Goal: Task Accomplishment & Management: Manage account settings

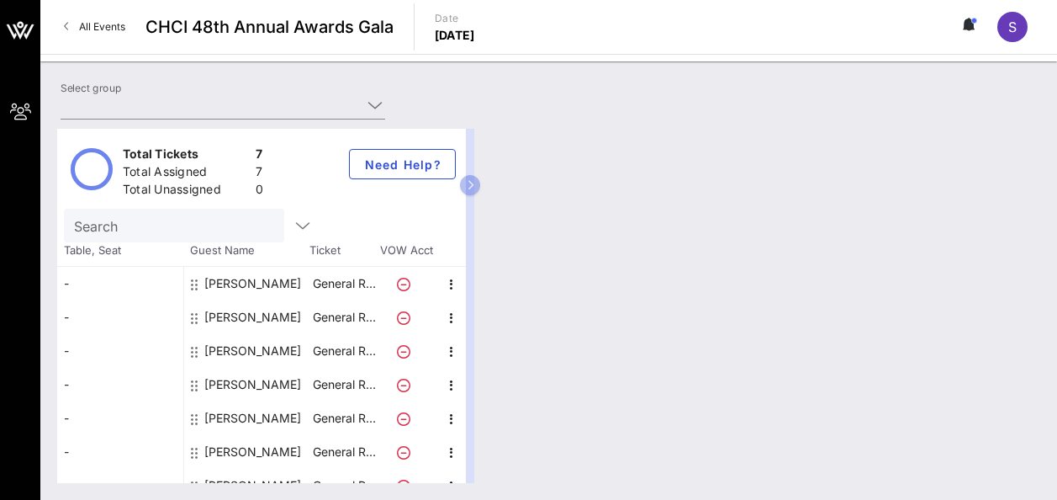
type input "[DEMOGRAPHIC_DATA] Health ([DEMOGRAPHIC_DATA] Health) [[PERSON_NAME], [PERSON_N…"
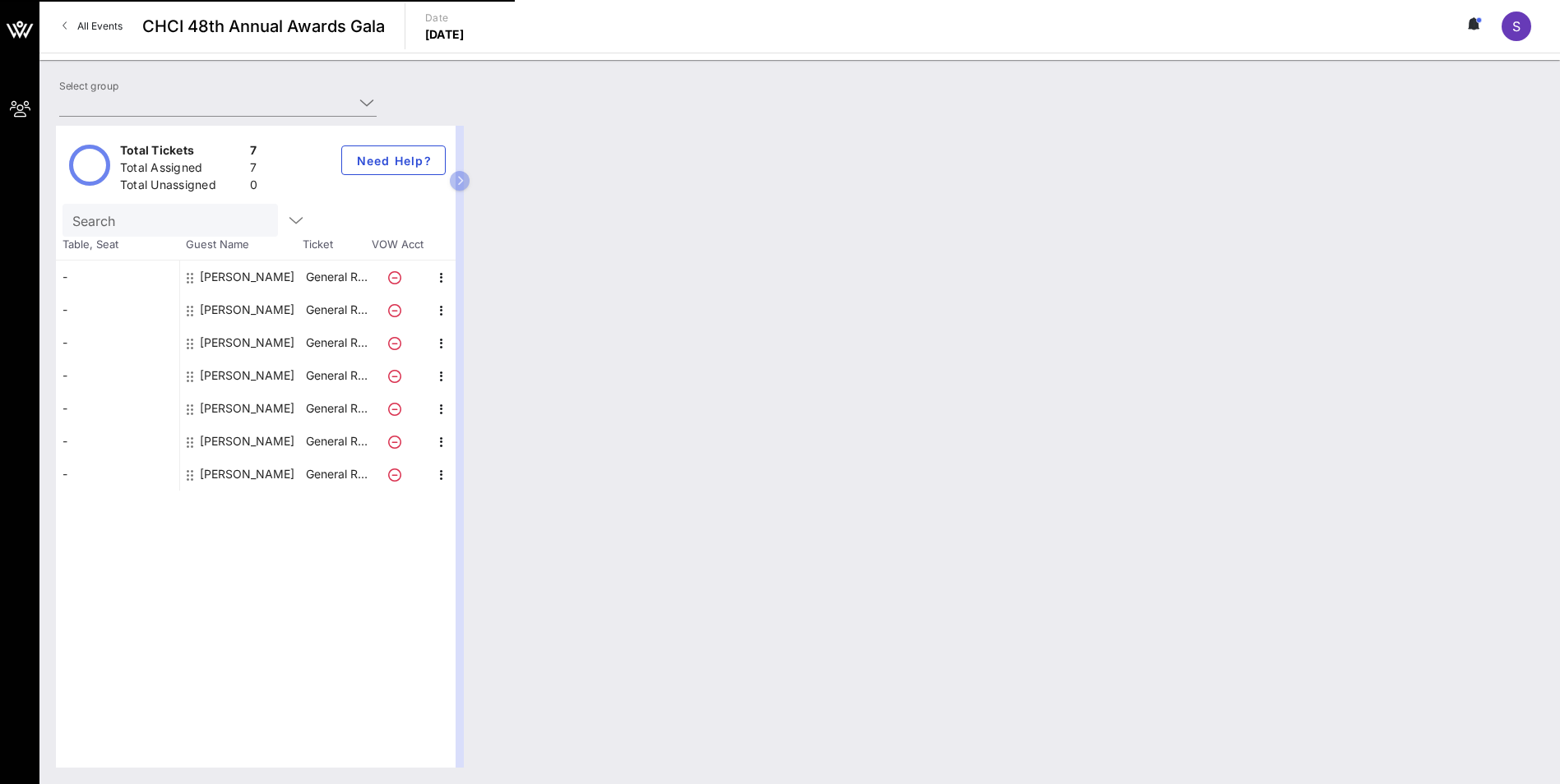
type input "[DEMOGRAPHIC_DATA] Health ([DEMOGRAPHIC_DATA] Health) [[PERSON_NAME], [PERSON_N…"
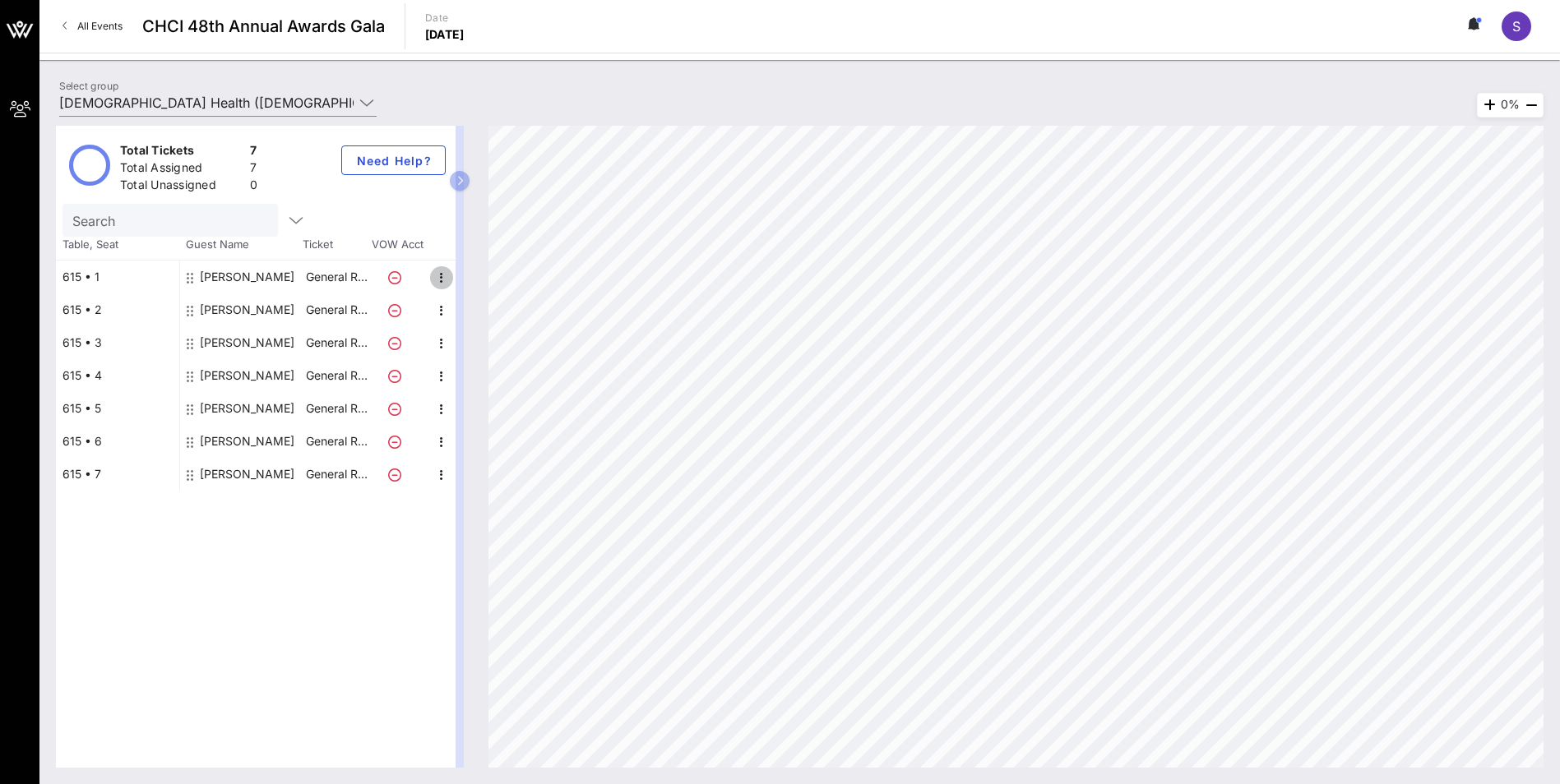
click at [441, 274] on icon "button" at bounding box center [441, 278] width 20 height 20
click at [255, 628] on div "Total Tickets 7 Total Assigned 7 Total Unassigned 0 Need Help? Search Table, Se…" at bounding box center [255, 447] width 400 height 642
click at [80, 272] on div "615 • 1" at bounding box center [117, 278] width 123 height 33
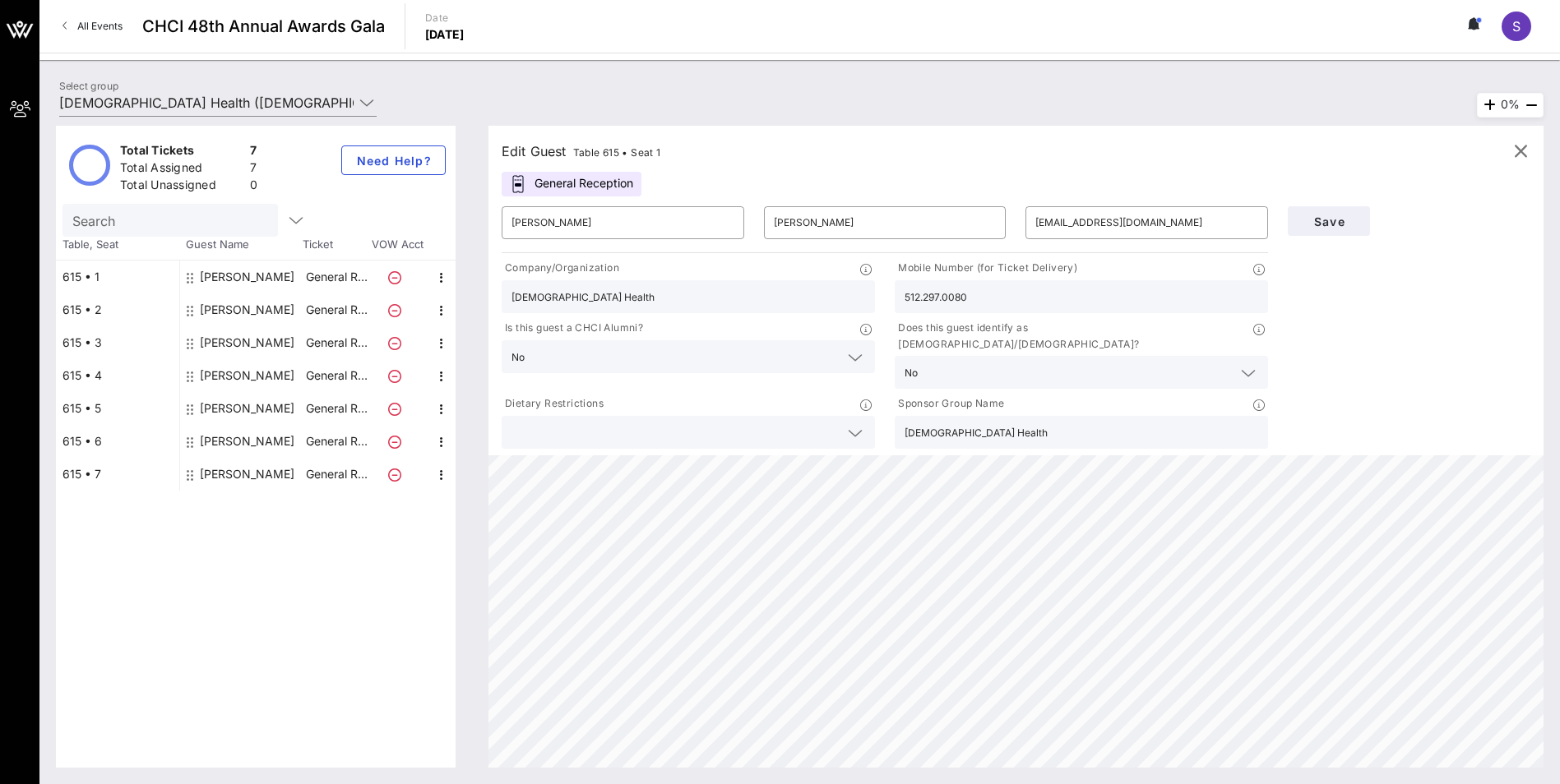
click at [579, 180] on div "General Reception" at bounding box center [571, 184] width 140 height 24
click at [531, 183] on div "General Reception" at bounding box center [571, 184] width 140 height 24
click at [1520, 143] on icon "button" at bounding box center [1521, 152] width 20 height 20
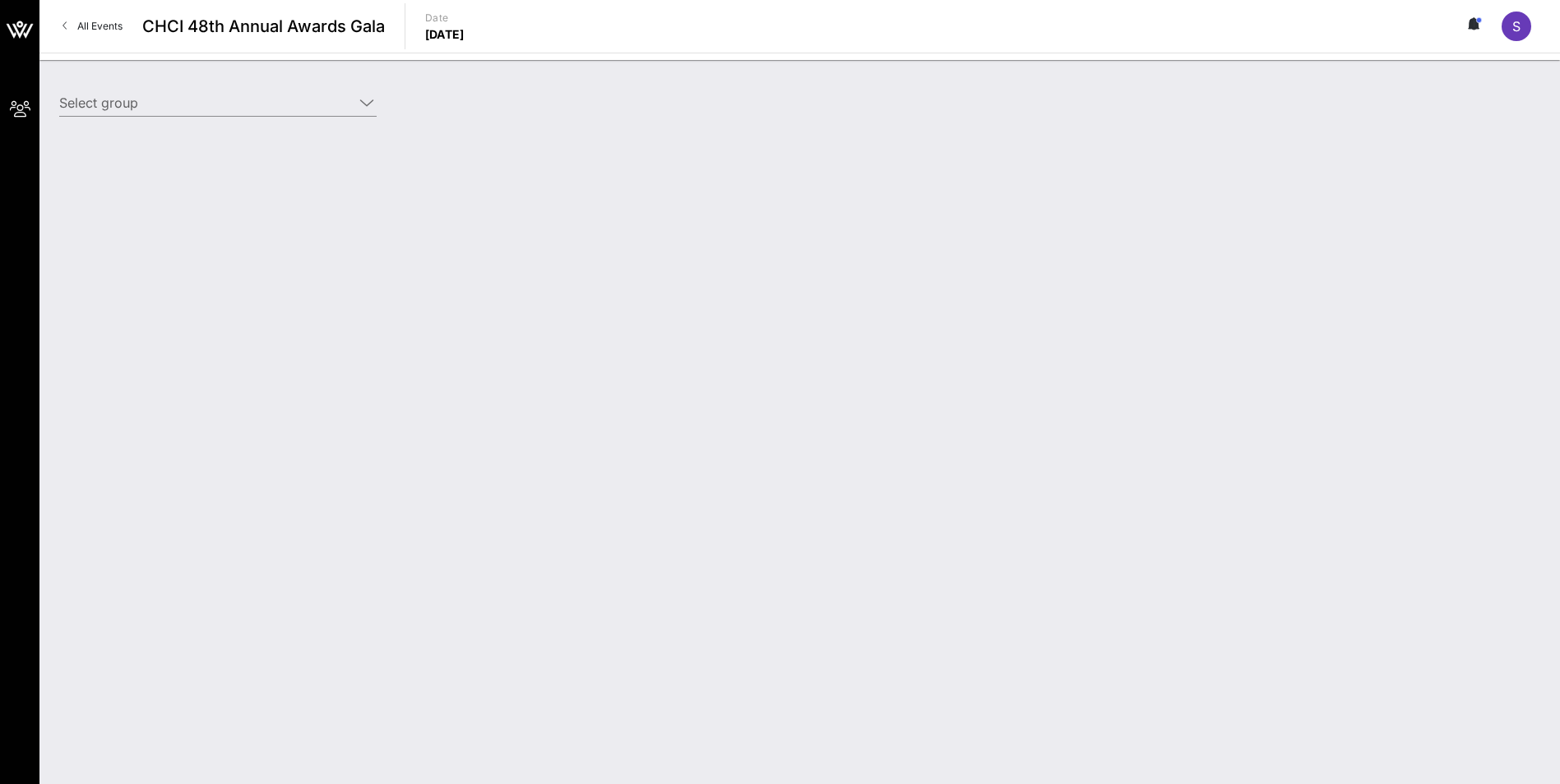
type input "[DEMOGRAPHIC_DATA] Health ([DEMOGRAPHIC_DATA] Health) [[PERSON_NAME], [PERSON_N…"
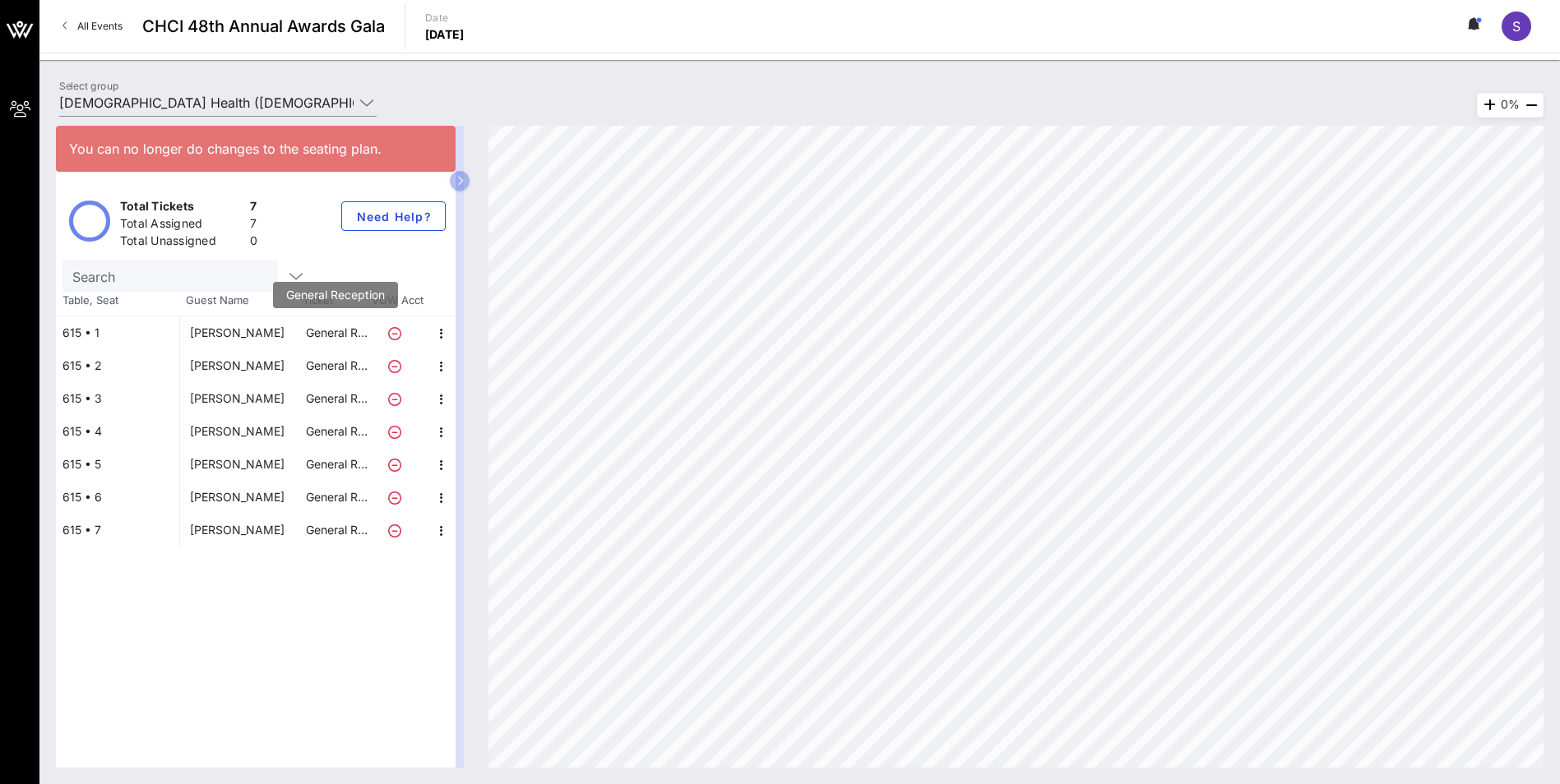
click at [327, 328] on p "General R…" at bounding box center [335, 333] width 66 height 33
click at [327, 337] on p "General R…" at bounding box center [335, 333] width 66 height 33
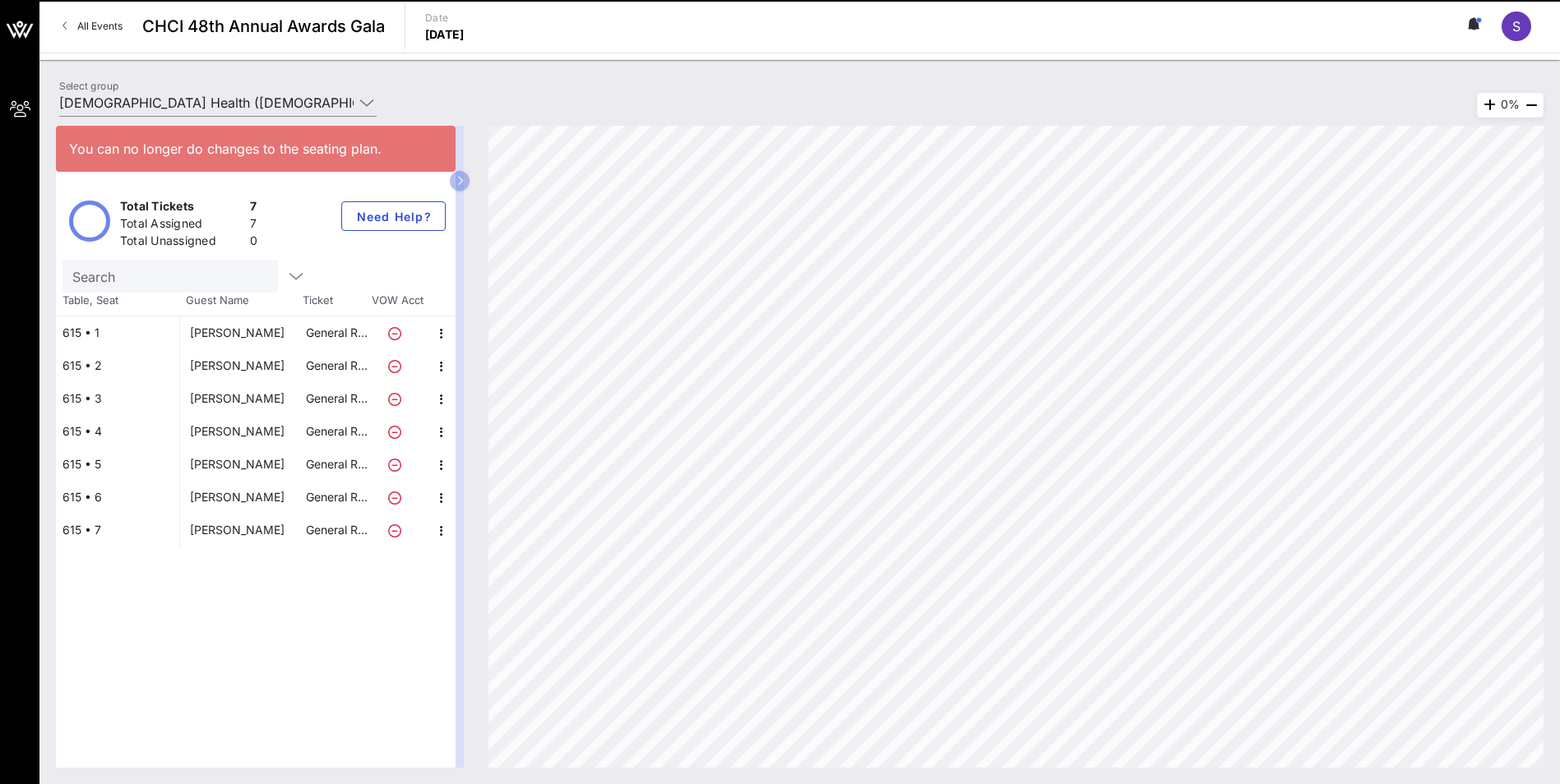
click at [88, 328] on div "615 • 1" at bounding box center [117, 333] width 123 height 33
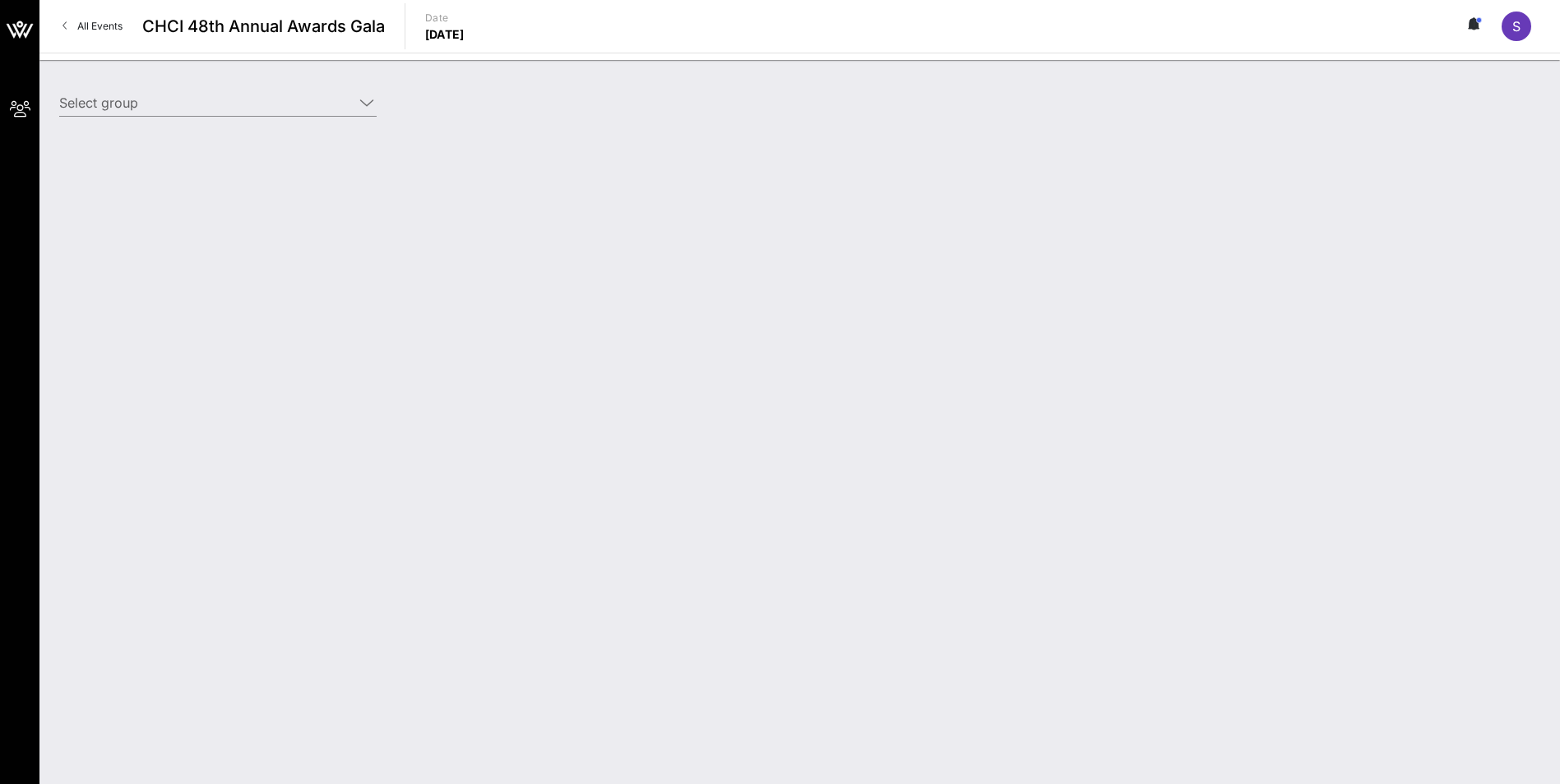
type input "[DEMOGRAPHIC_DATA] Health ([DEMOGRAPHIC_DATA] Health) [[PERSON_NAME], [PERSON_N…"
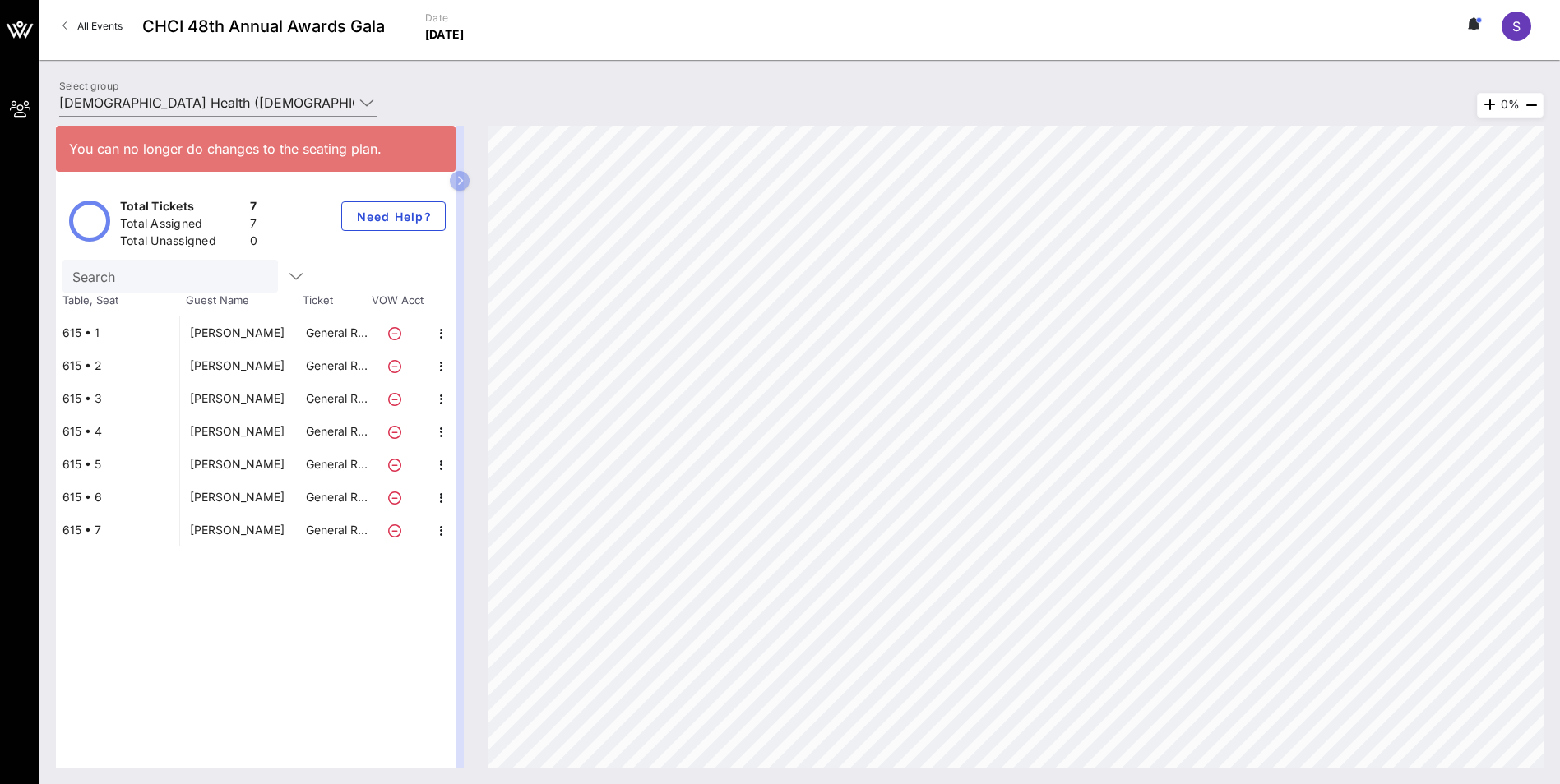
click at [194, 495] on div "[PERSON_NAME]" at bounding box center [237, 498] width 95 height 33
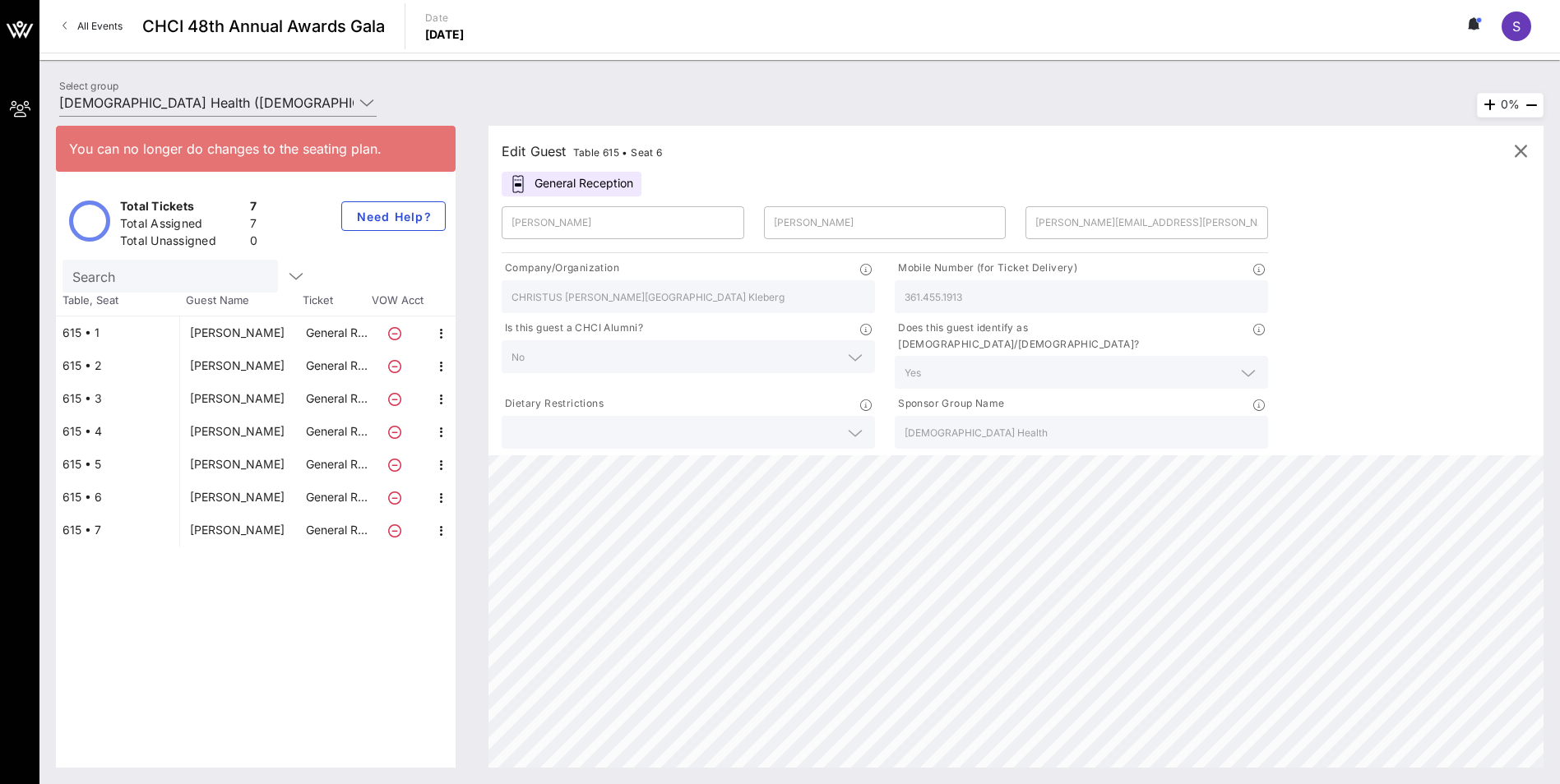
click at [238, 464] on div "[PERSON_NAME]" at bounding box center [237, 464] width 95 height 33
type input "[PERSON_NAME]"
type input "[EMAIL_ADDRESS][PERSON_NAME][DOMAIN_NAME]"
type input "CHRISTUS [PERSON_NAME] Health System"
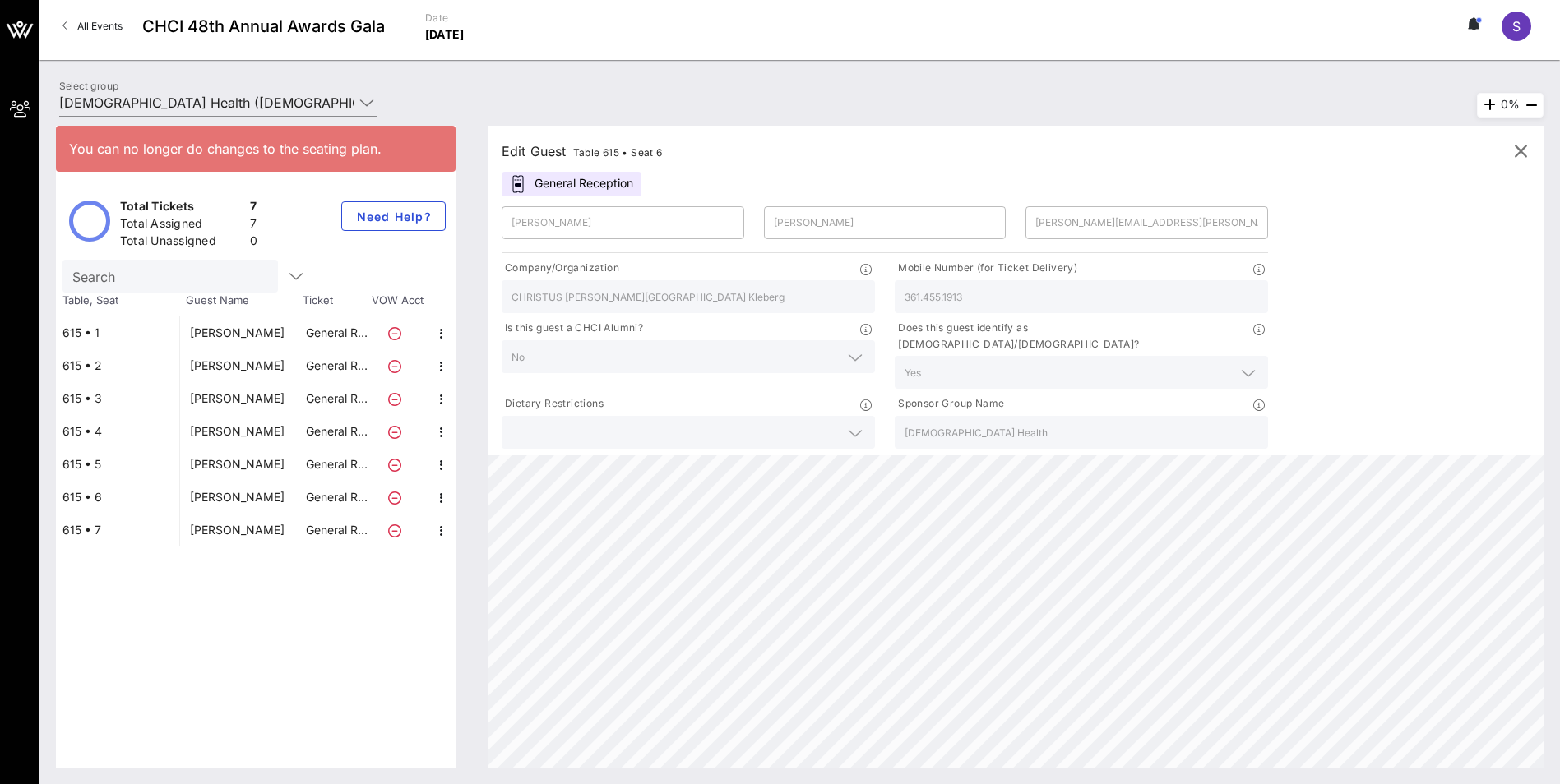
type input "[PHONE_NUMBER]"
